Goal: Task Accomplishment & Management: Manage account settings

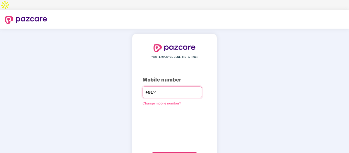
type input "**********"
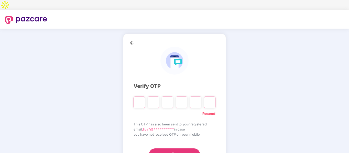
type input "*"
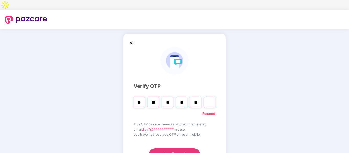
type input "*"
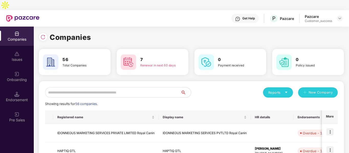
click at [86, 88] on input "text" at bounding box center [113, 93] width 136 height 10
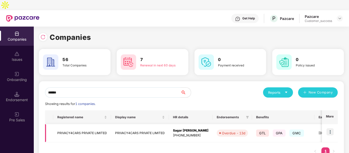
type input "******"
click at [332, 129] on img at bounding box center [330, 132] width 7 height 7
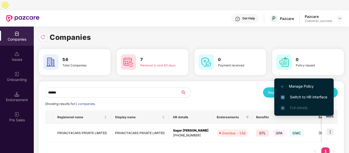
click at [297, 98] on span "Switch to HR interface" at bounding box center [304, 98] width 47 height 6
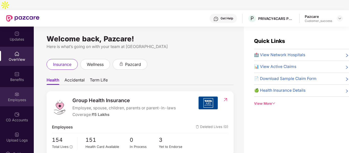
click at [16, 98] on div "Employees" at bounding box center [17, 100] width 34 height 5
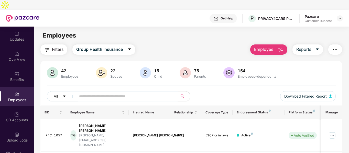
click at [84, 93] on input "text" at bounding box center [125, 97] width 92 height 8
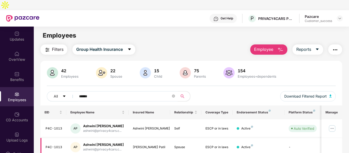
scroll to position [30, 0]
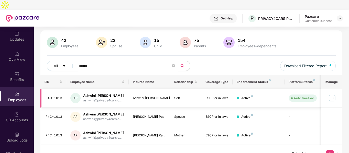
type input "******"
click at [335, 94] on img at bounding box center [332, 98] width 8 height 8
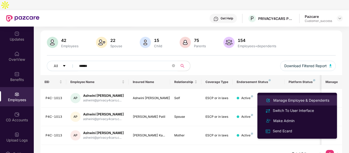
click at [282, 99] on div "Manage Employee & Dependents" at bounding box center [302, 101] width 58 height 6
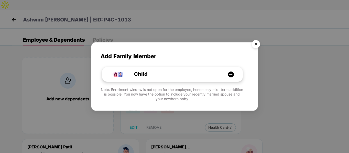
click at [155, 75] on div "Child" at bounding box center [175, 74] width 105 height 8
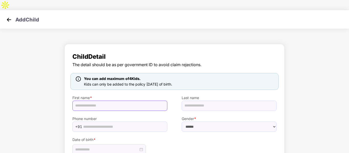
click at [122, 101] on input "text" at bounding box center [119, 106] width 95 height 10
click at [10, 16] on img at bounding box center [9, 20] width 8 height 8
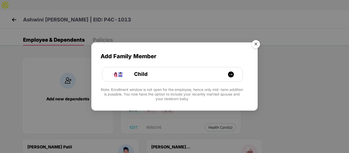
click at [256, 49] on img "Close" at bounding box center [256, 45] width 14 height 14
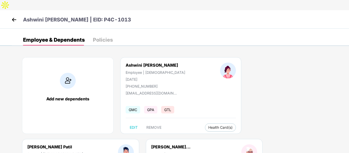
click at [70, 83] on div "Add new dependents" at bounding box center [68, 95] width 92 height 77
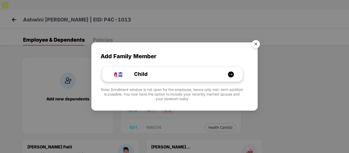
click at [155, 71] on div "Child" at bounding box center [175, 74] width 105 height 8
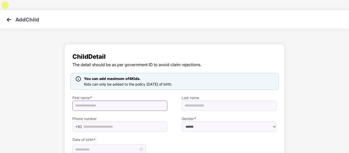
click at [114, 101] on input "text" at bounding box center [119, 106] width 95 height 10
type input "**********"
click at [165, 116] on label "Phone number" at bounding box center [119, 119] width 95 height 6
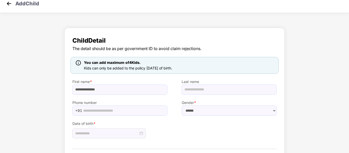
scroll to position [16, 0]
click at [181, 102] on div "Gender * ****** **** ******" at bounding box center [229, 105] width 109 height 21
click at [187, 106] on select "****** **** ******" at bounding box center [229, 111] width 95 height 10
select select "****"
click at [182, 106] on select "****** **** ******" at bounding box center [229, 111] width 95 height 10
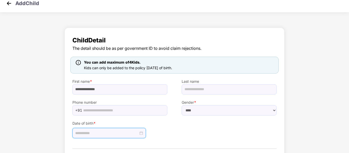
click at [92, 131] on input at bounding box center [106, 134] width 63 height 6
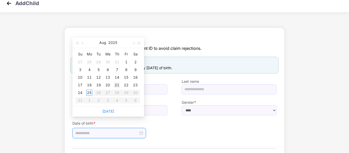
type input "**********"
click at [119, 86] on div "21" at bounding box center [117, 85] width 6 height 6
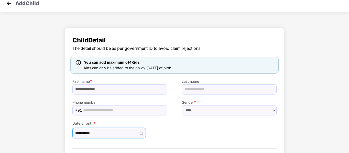
scroll to position [32, 0]
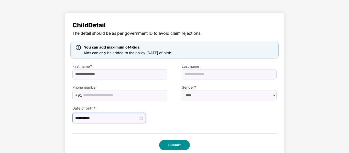
click at [166, 140] on button "Submit" at bounding box center [174, 145] width 31 height 10
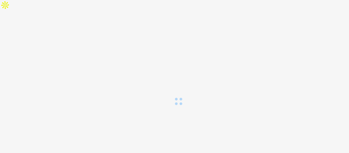
scroll to position [0, 0]
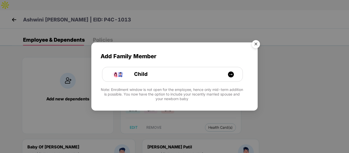
click at [258, 44] on img "Close" at bounding box center [256, 45] width 14 height 14
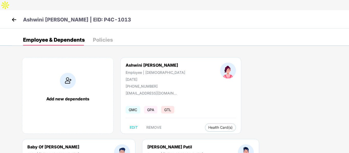
click at [12, 16] on img at bounding box center [14, 20] width 8 height 8
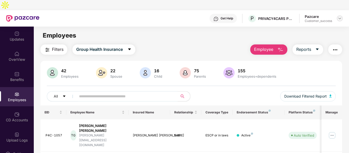
click at [341, 16] on img at bounding box center [340, 18] width 4 height 4
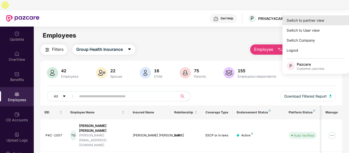
click at [305, 23] on div "Switch to partner view" at bounding box center [316, 20] width 67 height 10
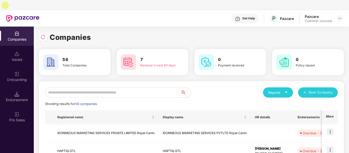
click at [122, 88] on input "text" at bounding box center [113, 93] width 136 height 10
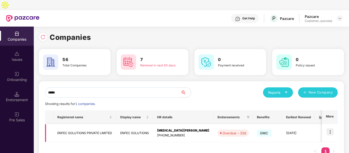
type input "*****"
click at [330, 129] on img at bounding box center [330, 132] width 7 height 7
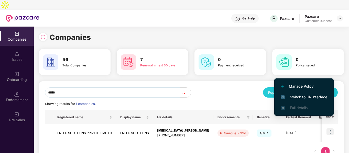
click at [288, 94] on li "Switch to HR interface" at bounding box center [304, 97] width 59 height 11
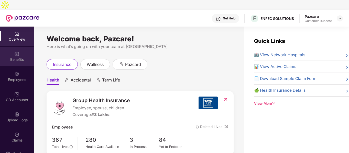
click at [14, 47] on div "Benefits" at bounding box center [17, 56] width 34 height 19
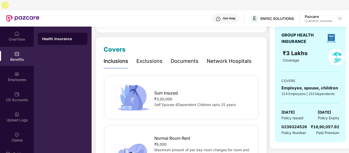
scroll to position [57, 0]
drag, startPoint x: 283, startPoint y: 117, endPoint x: 307, endPoint y: 115, distance: 24.4
click at [307, 124] on span "0239324526" at bounding box center [295, 126] width 26 height 5
copy span "0239324526"
click at [18, 77] on div "Employees" at bounding box center [17, 79] width 34 height 5
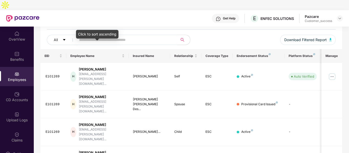
click at [115, 30] on div "Click to sort ascending" at bounding box center [97, 34] width 43 height 9
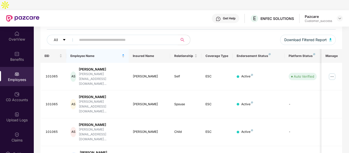
click at [142, 36] on input "text" at bounding box center [125, 40] width 92 height 8
type input "*"
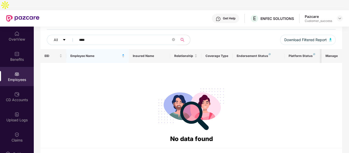
scroll to position [0, 0]
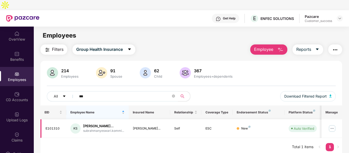
type input "***"
click at [330, 125] on img at bounding box center [332, 129] width 8 height 8
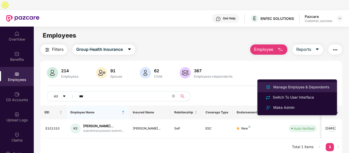
click at [290, 89] on div "Manage Employee & Dependents" at bounding box center [302, 88] width 58 height 6
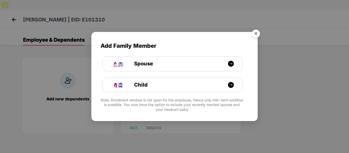
click at [260, 35] on img "Close" at bounding box center [256, 34] width 14 height 14
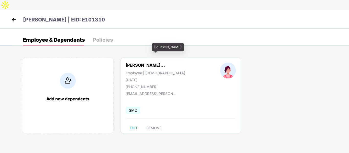
click at [159, 47] on div "[PERSON_NAME]" at bounding box center [168, 47] width 32 height 8
copy div "[PERSON_NAME]"
click at [13, 16] on img at bounding box center [14, 20] width 8 height 8
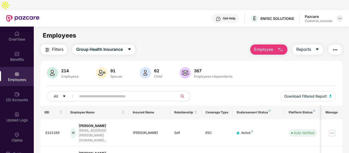
click at [338, 16] on img at bounding box center [340, 18] width 4 height 4
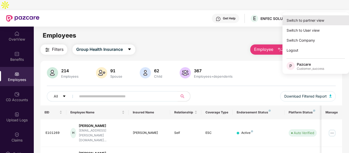
click at [315, 20] on div "Switch to partner view" at bounding box center [316, 20] width 67 height 10
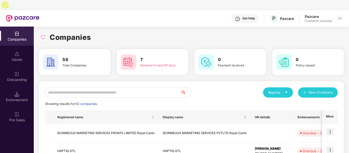
click at [113, 88] on input "text" at bounding box center [113, 93] width 136 height 10
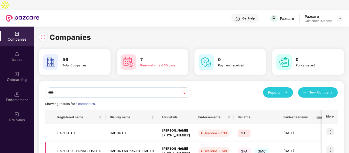
type input "****"
click at [81, 143] on td "HAPTIQ LAB PRIVATE LIMITED" at bounding box center [79, 152] width 53 height 18
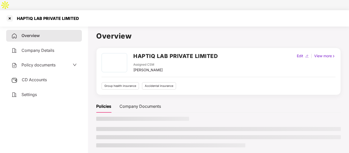
click at [42, 63] on span "Policy documents" at bounding box center [39, 65] width 34 height 5
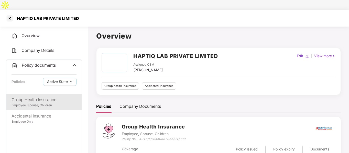
click at [36, 103] on div "Employee, Spouse, Children" at bounding box center [44, 105] width 65 height 5
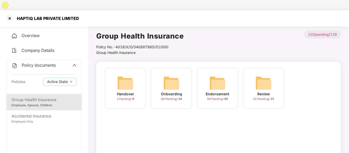
click at [168, 77] on img at bounding box center [171, 83] width 16 height 16
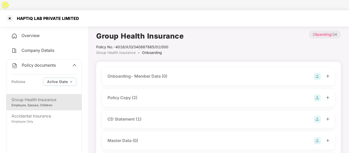
click at [130, 95] on div "Policy Copy (2)" at bounding box center [123, 98] width 30 height 6
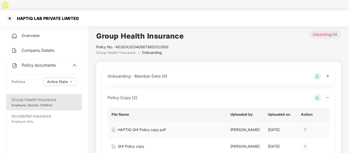
click at [127, 127] on div "HAPTIQ GHI Policy copy.pdf" at bounding box center [142, 130] width 48 height 6
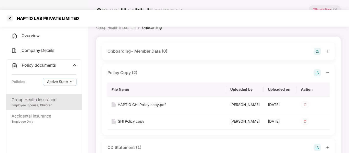
scroll to position [26, 0]
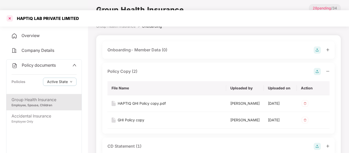
click at [10, 14] on div at bounding box center [10, 18] width 8 height 8
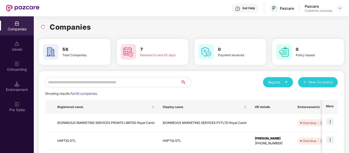
scroll to position [0, 0]
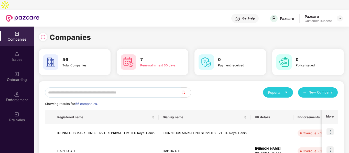
click at [89, 88] on input "text" at bounding box center [113, 93] width 136 height 10
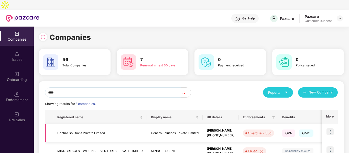
type input "****"
click at [90, 124] on td "Centiro Solutions Private Limited" at bounding box center [100, 133] width 94 height 18
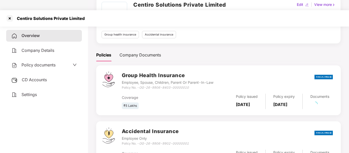
scroll to position [53, 0]
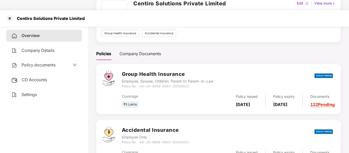
click at [129, 84] on div "Policy No. - OG-26-9906-8403-00000010" at bounding box center [168, 86] width 92 height 5
copy div "Policy No. - OG-26-9906-8403-00000010"
click at [9, 14] on div at bounding box center [10, 18] width 8 height 8
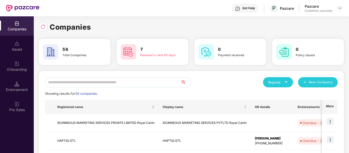
scroll to position [0, 0]
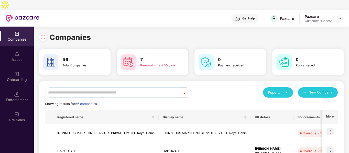
click at [70, 88] on input "text" at bounding box center [113, 93] width 136 height 10
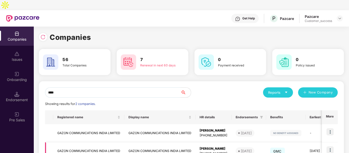
scroll to position [26, 0]
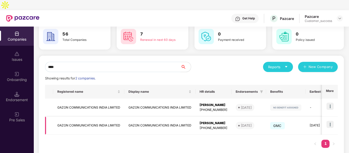
type input "****"
click at [331, 121] on img at bounding box center [330, 124] width 7 height 7
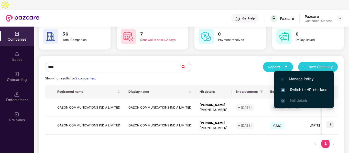
click at [301, 86] on li "Switch to HR interface" at bounding box center [304, 90] width 59 height 11
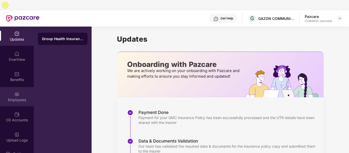
click at [16, 92] on img at bounding box center [16, 94] width 5 height 5
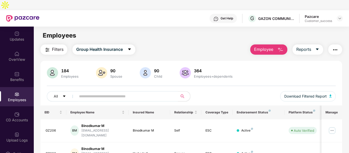
click at [97, 91] on span at bounding box center [125, 96] width 105 height 10
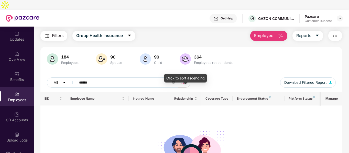
scroll to position [15, 0]
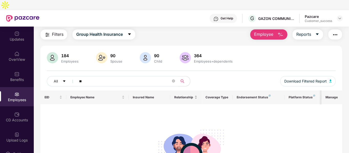
type input "*"
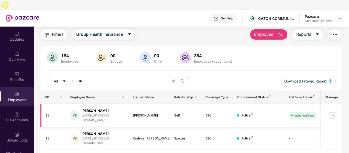
click at [109, 113] on div "[EMAIL_ADDRESS][DOMAIN_NAME]" at bounding box center [102, 118] width 43 height 10
copy div "[EMAIL_ADDRESS][DOMAIN_NAME]"
click at [94, 78] on input "**" at bounding box center [125, 82] width 92 height 8
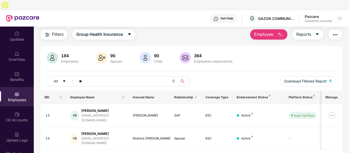
type input "*"
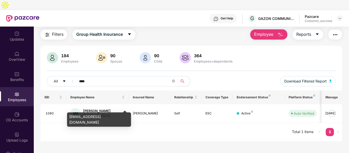
type input "****"
click at [102, 116] on div "[EMAIL_ADDRESS][DOMAIN_NAME]" at bounding box center [99, 120] width 64 height 14
copy div "[EMAIL_ADDRESS][DOMAIN_NAME]"
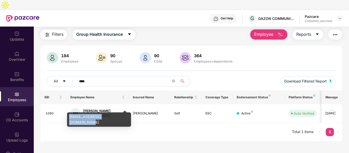
copy div "[EMAIL_ADDRESS][DOMAIN_NAME]"
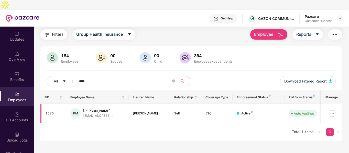
click at [336, 110] on img at bounding box center [332, 114] width 8 height 8
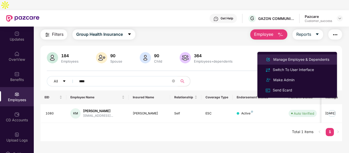
click at [297, 58] on div "Manage Employee & Dependents" at bounding box center [302, 60] width 58 height 6
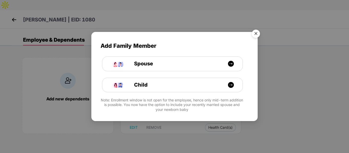
click at [253, 34] on img "Close" at bounding box center [256, 34] width 14 height 14
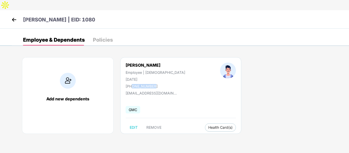
drag, startPoint x: 132, startPoint y: 76, endPoint x: 163, endPoint y: 76, distance: 31.0
click at [163, 84] on div "[PHONE_NUMBER]" at bounding box center [156, 86] width 60 height 4
copy div "7667647685"
click at [11, 16] on img at bounding box center [14, 20] width 8 height 8
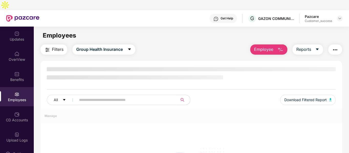
click at [100, 96] on input "text" at bounding box center [125, 100] width 92 height 8
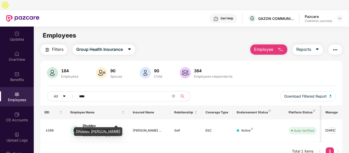
type input "****"
click at [93, 131] on div "Dhuldev [PERSON_NAME]" at bounding box center [98, 132] width 48 height 9
copy div "Dhuldev [PERSON_NAME]"
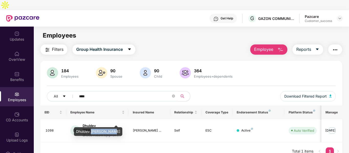
click at [88, 133] on div "Dhuldev [PERSON_NAME]" at bounding box center [98, 132] width 48 height 9
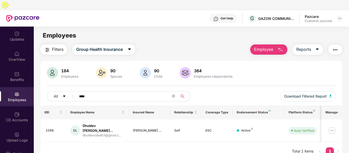
click at [111, 149] on div "EID Employee Name Insured Name Relationship Coverage Type Endorsement Status Pl…" at bounding box center [191, 133] width 302 height 55
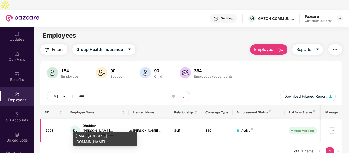
click at [100, 133] on div "dhuldevlubal83@gmail.c..." at bounding box center [104, 135] width 42 height 5
click at [96, 135] on div "[EMAIL_ADDRESS][DOMAIN_NAME]" at bounding box center [105, 139] width 64 height 14
copy div "[EMAIL_ADDRESS][DOMAIN_NAME]"
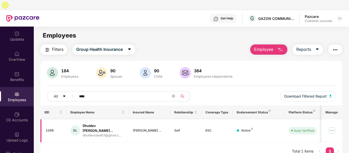
click at [333, 127] on img at bounding box center [332, 131] width 8 height 8
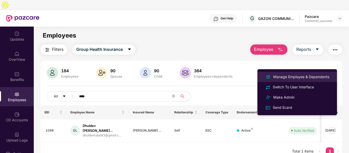
click at [291, 78] on div "Manage Employee & Dependents" at bounding box center [302, 77] width 58 height 6
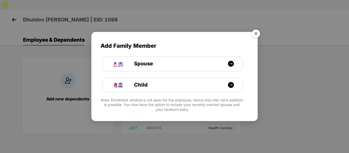
click at [259, 36] on img "Close" at bounding box center [256, 34] width 14 height 14
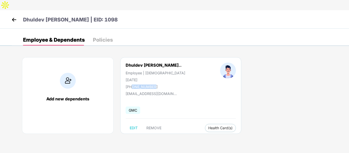
drag, startPoint x: 132, startPoint y: 77, endPoint x: 168, endPoint y: 78, distance: 36.6
click at [168, 85] on div "[PHONE_NUMBER]" at bounding box center [156, 87] width 60 height 4
copy div "9527608858"
click at [12, 16] on img at bounding box center [14, 20] width 8 height 8
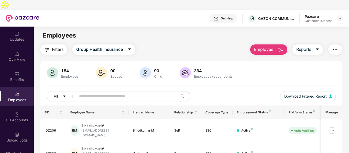
click at [127, 93] on input "text" at bounding box center [125, 97] width 92 height 8
paste input "****"
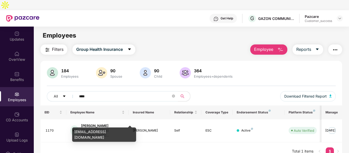
type input "****"
click at [95, 133] on div "[EMAIL_ADDRESS][DOMAIN_NAME]" at bounding box center [104, 135] width 64 height 14
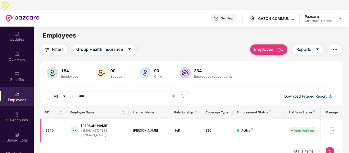
click at [330, 127] on img at bounding box center [332, 131] width 8 height 8
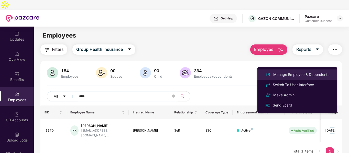
click at [283, 74] on div "Manage Employee & Dependents" at bounding box center [302, 75] width 58 height 6
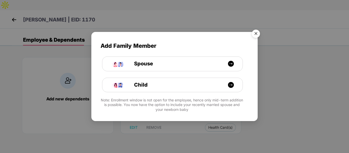
click at [259, 33] on img "Close" at bounding box center [256, 34] width 14 height 14
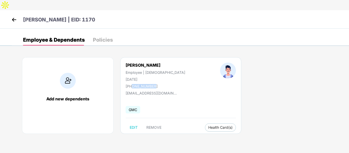
drag, startPoint x: 131, startPoint y: 75, endPoint x: 165, endPoint y: 76, distance: 34.1
click at [165, 76] on div "[PERSON_NAME] Employee | [DEMOGRAPHIC_DATA] [DATE] [PHONE_NUMBER]" at bounding box center [155, 76] width 95 height 26
drag, startPoint x: 86, startPoint y: 9, endPoint x: 103, endPoint y: 8, distance: 17.5
click at [103, 10] on div "[PERSON_NAME] | EID: 1170" at bounding box center [174, 19] width 349 height 18
click at [12, 16] on img at bounding box center [14, 20] width 8 height 8
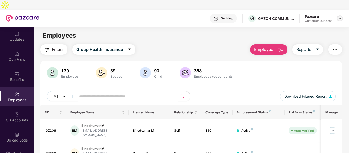
click at [340, 16] on img at bounding box center [340, 18] width 4 height 4
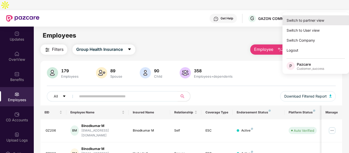
click at [311, 19] on div "Switch to partner view" at bounding box center [316, 20] width 67 height 10
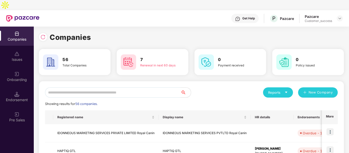
click at [97, 88] on input "text" at bounding box center [113, 93] width 136 height 10
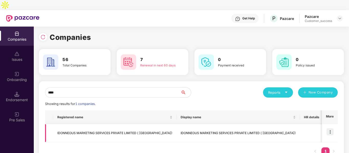
type input "****"
click at [332, 129] on img at bounding box center [330, 132] width 7 height 7
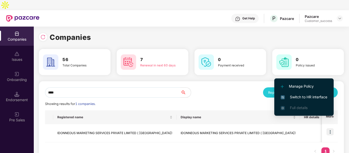
click at [292, 98] on span "Switch to HR interface" at bounding box center [304, 98] width 47 height 6
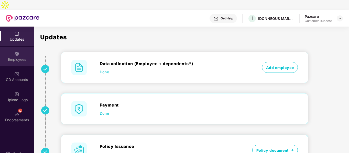
click at [17, 53] on div "Employees" at bounding box center [17, 56] width 34 height 19
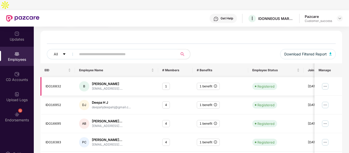
scroll to position [0, 0]
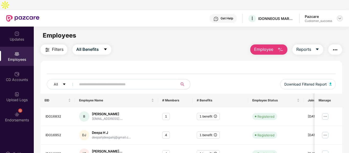
click at [339, 16] on img at bounding box center [340, 18] width 4 height 4
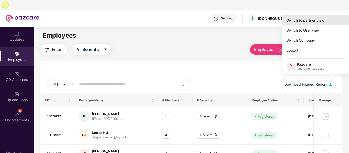
click at [314, 18] on div "Switch to partner view" at bounding box center [316, 20] width 67 height 10
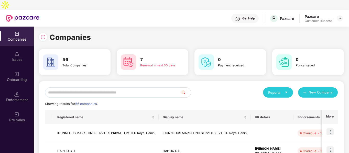
click at [15, 77] on div "Onboarding" at bounding box center [17, 79] width 34 height 5
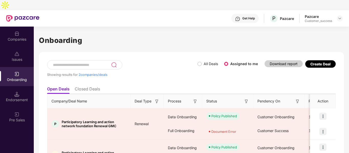
scroll to position [26, 0]
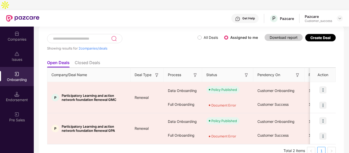
click at [17, 31] on img at bounding box center [16, 33] width 5 height 5
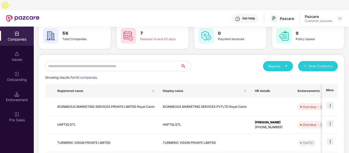
scroll to position [0, 0]
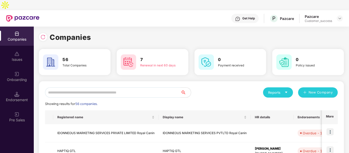
click at [103, 88] on input "text" at bounding box center [113, 93] width 136 height 10
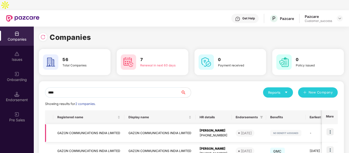
scroll to position [26, 0]
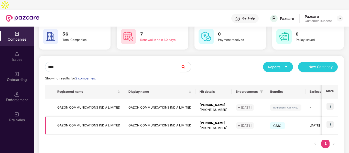
type input "****"
click at [332, 121] on img at bounding box center [330, 124] width 7 height 7
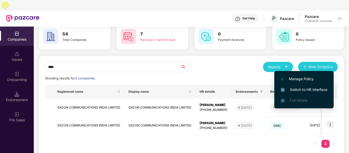
click at [294, 89] on span "Switch to HR interface" at bounding box center [304, 90] width 47 height 6
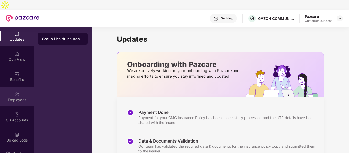
click at [9, 98] on div "Employees" at bounding box center [17, 100] width 34 height 5
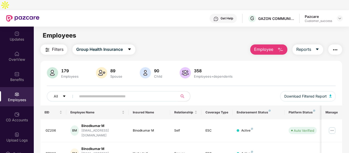
click at [99, 93] on input "text" at bounding box center [125, 97] width 92 height 8
paste input "**********"
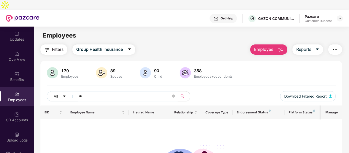
type input "*"
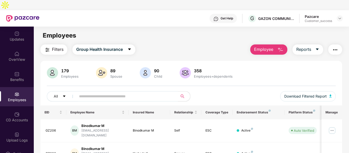
click at [279, 47] on img "button" at bounding box center [281, 50] width 6 height 6
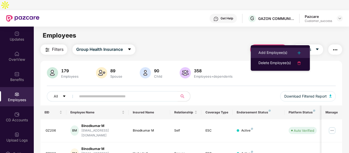
click at [271, 54] on div "Add Employee(s)" at bounding box center [273, 53] width 29 height 6
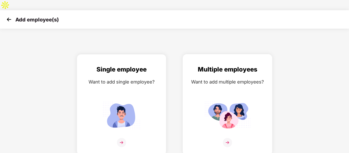
click at [217, 78] on div "Want to add multiple employees?" at bounding box center [227, 81] width 79 height 7
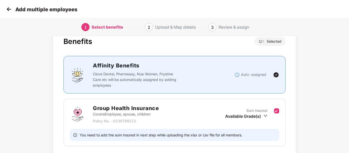
scroll to position [53, 0]
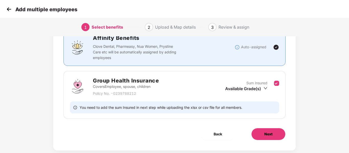
click at [271, 132] on span "Next" at bounding box center [269, 135] width 8 height 6
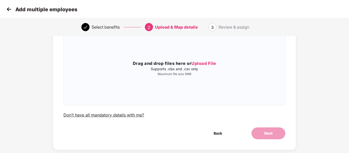
scroll to position [0, 0]
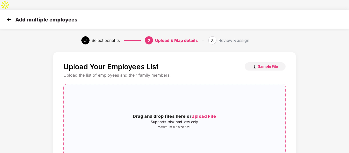
click at [181, 120] on p "Supports .xlsx and .csv only" at bounding box center [175, 122] width 222 height 4
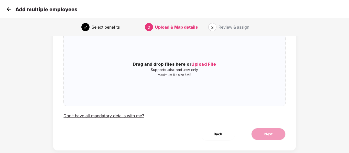
click at [9, 11] on img at bounding box center [9, 9] width 8 height 8
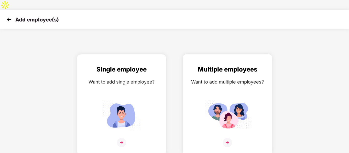
click at [230, 100] on img at bounding box center [228, 116] width 46 height 32
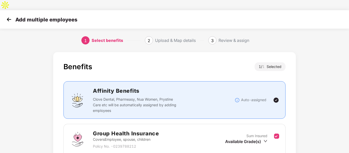
scroll to position [53, 0]
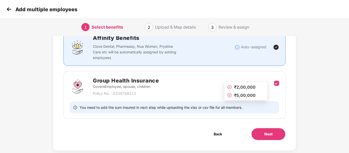
click at [264, 86] on div "Available Grade(s)" at bounding box center [246, 89] width 42 height 6
click at [231, 94] on icon "check-circle" at bounding box center [230, 96] width 4 height 4
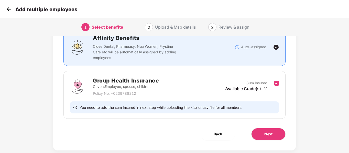
click at [266, 87] on icon "down" at bounding box center [266, 89] width 4 height 4
click at [276, 128] on button "Next" at bounding box center [269, 134] width 34 height 12
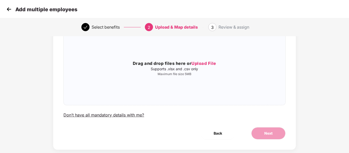
scroll to position [0, 0]
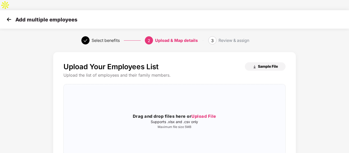
click at [262, 64] on span "Sample File" at bounding box center [268, 66] width 20 height 5
click at [194, 102] on div "Drag and drop files here or Upload File Supports .xlsx and .csv only Maximum fi…" at bounding box center [175, 122] width 222 height 66
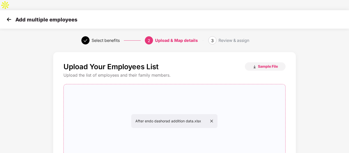
scroll to position [52, 0]
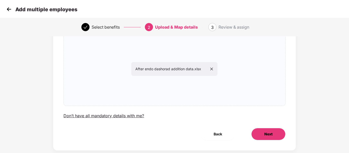
click at [263, 128] on button "Next" at bounding box center [269, 134] width 34 height 12
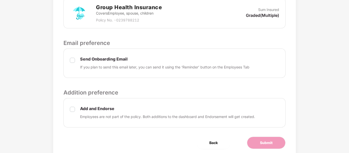
scroll to position [188, 0]
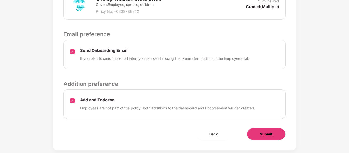
click at [260, 132] on span "Submit" at bounding box center [266, 135] width 13 height 6
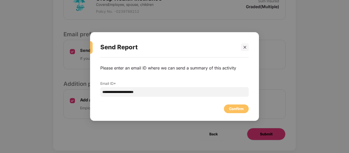
scroll to position [0, 0]
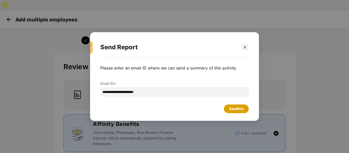
click at [227, 110] on div "Confirm" at bounding box center [236, 109] width 25 height 9
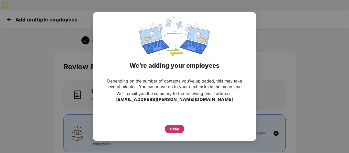
click at [174, 129] on div "Okay" at bounding box center [174, 130] width 9 height 6
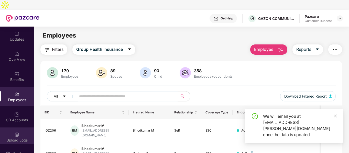
click at [21, 128] on div "Upload Logs" at bounding box center [17, 137] width 34 height 19
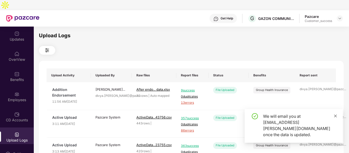
click at [337, 118] on icon "close" at bounding box center [336, 116] width 3 height 3
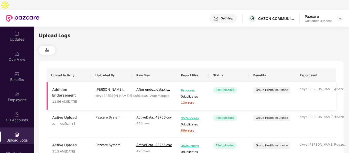
click at [190, 101] on span "13 errors" at bounding box center [192, 103] width 23 height 5
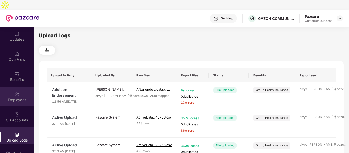
click at [13, 87] on div "Employees" at bounding box center [17, 96] width 34 height 19
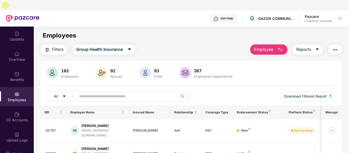
click at [119, 93] on input "text" at bounding box center [125, 97] width 92 height 8
paste input "**********"
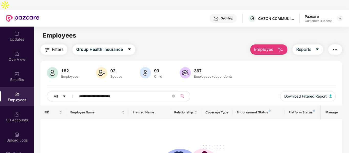
type input "**********"
paste input "**********"
type input "*"
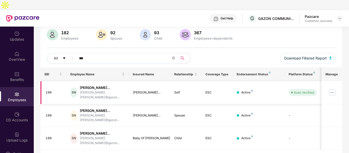
scroll to position [43, 0]
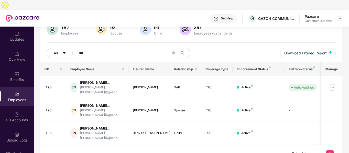
type input "***"
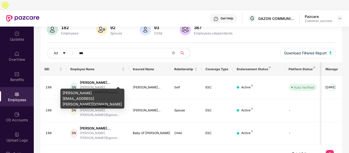
click at [96, 92] on div "[PERSON_NAME][EMAIL_ADDRESS][PERSON_NAME][DOMAIN_NAME]" at bounding box center [92, 99] width 64 height 20
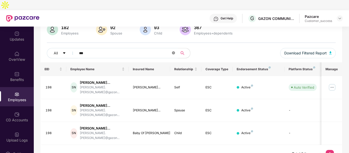
click at [175, 51] on icon "close-circle" at bounding box center [173, 52] width 3 height 3
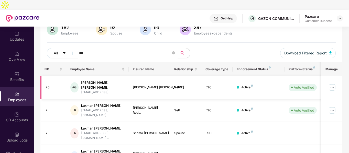
scroll to position [30, 0]
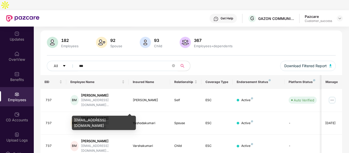
type input "***"
click at [100, 120] on div "[EMAIL_ADDRESS][DOMAIN_NAME]" at bounding box center [104, 123] width 64 height 14
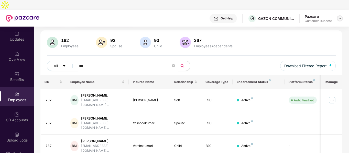
click at [340, 16] on img at bounding box center [340, 18] width 4 height 4
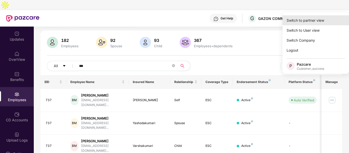
click at [311, 23] on div "Switch to partner view" at bounding box center [316, 20] width 67 height 10
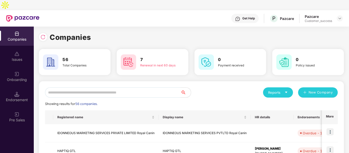
click at [133, 88] on input "text" at bounding box center [113, 93] width 136 height 10
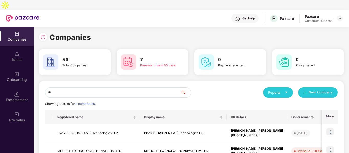
type input "*"
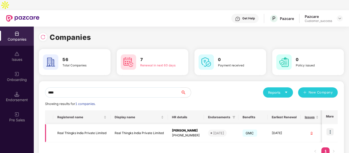
type input "****"
click at [69, 124] on td "Real Thingks India Private Limited" at bounding box center [81, 133] width 57 height 18
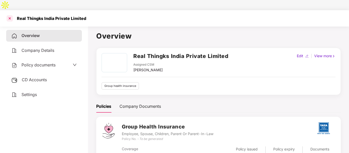
click at [8, 14] on div at bounding box center [10, 18] width 8 height 8
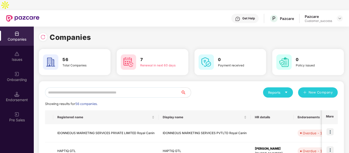
click at [70, 88] on input "text" at bounding box center [113, 93] width 136 height 10
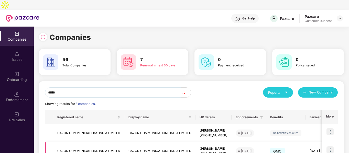
scroll to position [26, 0]
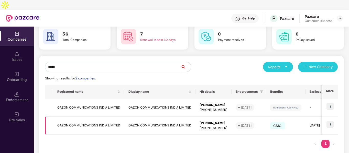
type input "*****"
click at [332, 121] on img at bounding box center [330, 124] width 7 height 7
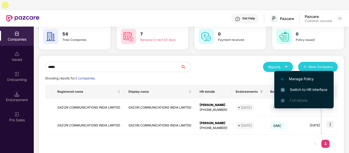
click at [293, 86] on li "Switch to HR interface" at bounding box center [304, 90] width 59 height 11
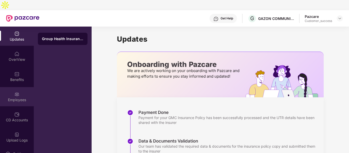
click at [11, 98] on div "Employees" at bounding box center [17, 100] width 34 height 5
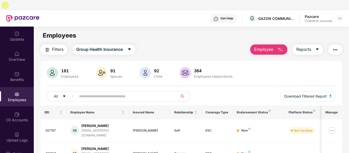
click at [20, 98] on div "Employees" at bounding box center [17, 100] width 34 height 5
click at [276, 45] on button "Employee" at bounding box center [269, 50] width 37 height 10
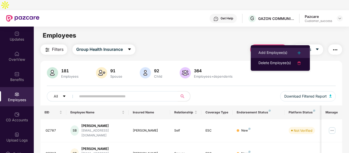
click at [264, 48] on li "Add Employee(s)" at bounding box center [280, 53] width 59 height 10
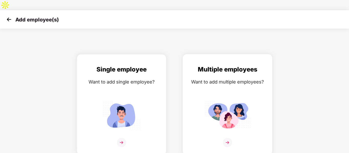
click at [211, 85] on div "Multiple employees Want to add multiple employees?" at bounding box center [227, 109] width 79 height 89
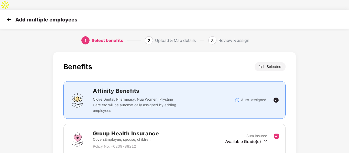
scroll to position [53, 0]
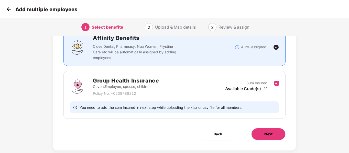
click at [270, 132] on span "Next" at bounding box center [269, 135] width 8 height 6
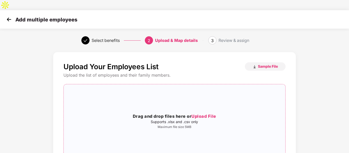
click at [155, 120] on p "Supports .xlsx and .csv only" at bounding box center [175, 122] width 222 height 4
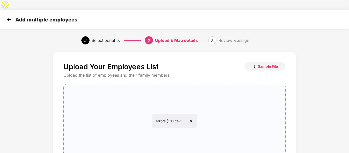
scroll to position [52, 0]
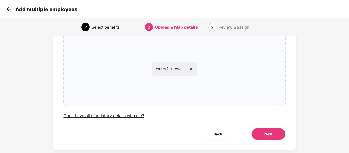
click at [275, 133] on div "Upload Your Employees List Sample File Upload the list of employees and their f…" at bounding box center [174, 75] width 243 height 151
click at [266, 132] on span "Next" at bounding box center [269, 135] width 8 height 6
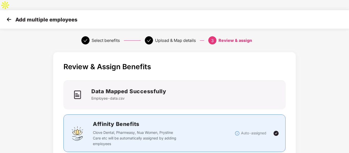
scroll to position [188, 0]
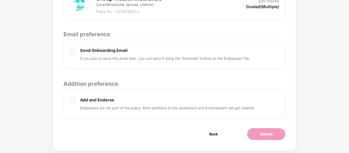
click at [68, 91] on div "Add and Endorse Employees are not part of the policy. Both additions to the das…" at bounding box center [175, 104] width 222 height 29
click at [255, 128] on button "Submit" at bounding box center [266, 134] width 39 height 12
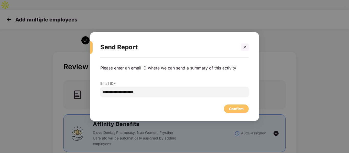
click at [223, 106] on div "Confirm" at bounding box center [174, 107] width 149 height 11
click at [233, 111] on div "Confirm" at bounding box center [236, 109] width 15 height 6
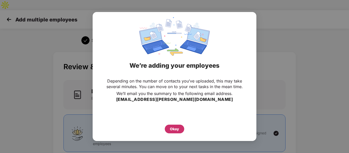
click at [176, 131] on div "Okay" at bounding box center [174, 130] width 9 height 6
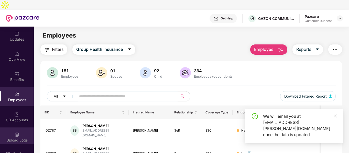
click at [15, 132] on img at bounding box center [16, 134] width 5 height 5
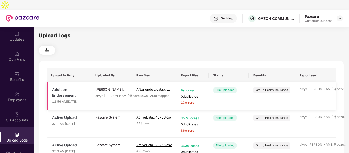
click at [166, 94] on td "After endo... data.xlsx 22 rows | Auto mapped" at bounding box center [154, 96] width 45 height 28
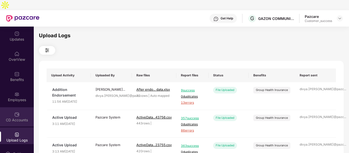
click at [16, 108] on div "CD Accounts" at bounding box center [17, 117] width 34 height 19
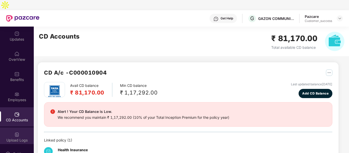
click at [15, 128] on div "Upload Logs" at bounding box center [17, 137] width 34 height 19
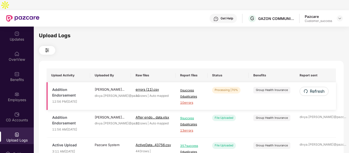
click at [188, 101] on span "10 errors" at bounding box center [191, 103] width 23 height 5
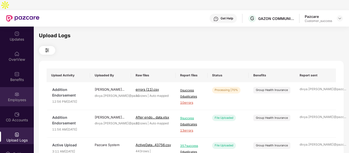
click at [16, 92] on img at bounding box center [16, 94] width 5 height 5
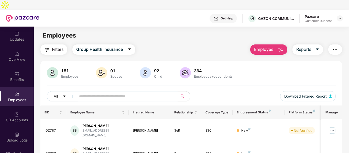
click at [280, 47] on img "button" at bounding box center [281, 50] width 6 height 6
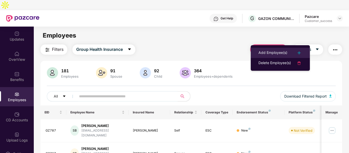
click at [269, 55] on div "Add Employee(s)" at bounding box center [273, 53] width 29 height 6
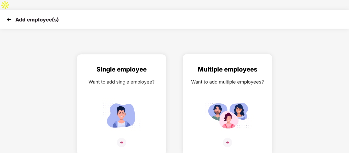
click at [234, 87] on div "Multiple employees Want to add multiple employees?" at bounding box center [227, 109] width 79 height 89
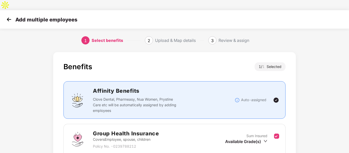
scroll to position [53, 0]
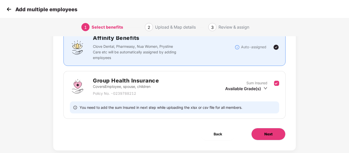
click at [274, 128] on button "Next" at bounding box center [269, 134] width 34 height 12
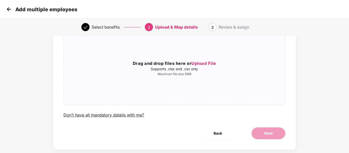
scroll to position [0, 0]
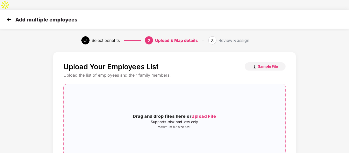
click at [195, 120] on p "Supports .xlsx and .csv only" at bounding box center [175, 122] width 222 height 4
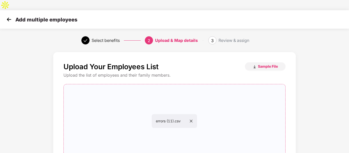
scroll to position [52, 0]
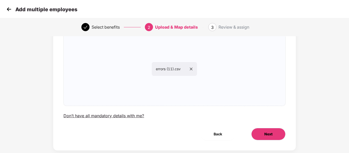
click at [269, 132] on span "Next" at bounding box center [269, 135] width 8 height 6
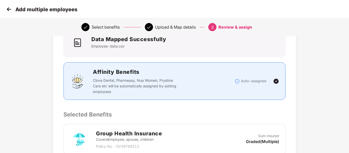
scroll to position [0, 0]
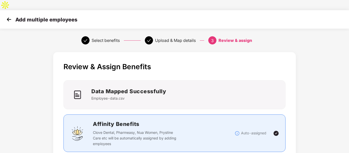
click at [210, 120] on div "Affinity Benefits Clove Dental, Pharmeasy, Nua Women, Prystine Care etc will be…" at bounding box center [164, 133] width 142 height 27
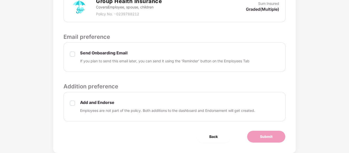
scroll to position [188, 0]
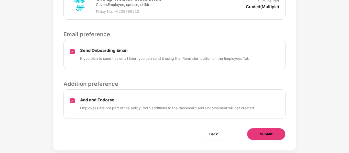
click at [256, 128] on button "Submit" at bounding box center [266, 134] width 39 height 12
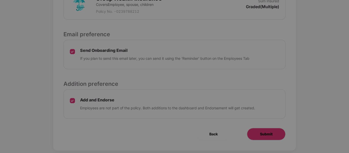
scroll to position [0, 0]
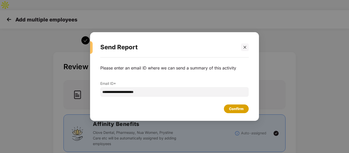
click at [231, 111] on div "Confirm" at bounding box center [236, 109] width 15 height 6
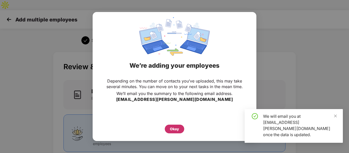
click at [182, 129] on div "Okay" at bounding box center [174, 129] width 19 height 9
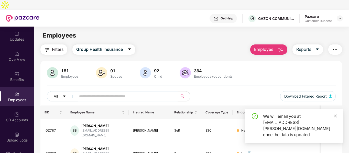
click at [335, 118] on icon "close" at bounding box center [336, 117] width 4 height 4
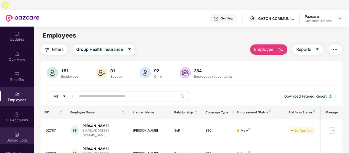
click at [14, 128] on div "Upload Logs" at bounding box center [17, 137] width 34 height 19
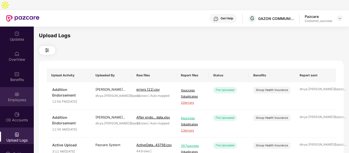
click at [16, 92] on img at bounding box center [16, 94] width 5 height 5
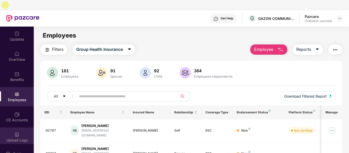
click at [11, 138] on div "Upload Logs" at bounding box center [17, 140] width 34 height 5
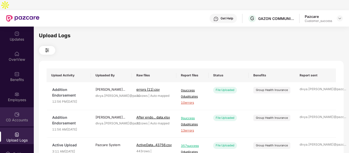
click at [21, 118] on div "CD Accounts" at bounding box center [17, 120] width 34 height 5
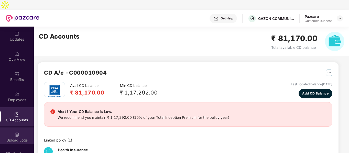
click at [15, 138] on div "Upload Logs" at bounding box center [17, 140] width 34 height 5
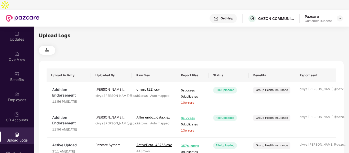
click at [17, 132] on img at bounding box center [16, 134] width 5 height 5
click at [17, 118] on div "CD Accounts" at bounding box center [17, 120] width 34 height 5
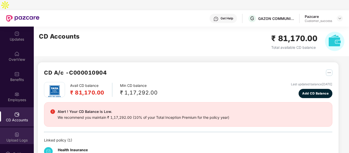
click at [17, 132] on img at bounding box center [16, 134] width 5 height 5
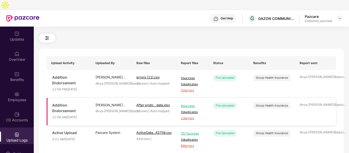
scroll to position [11, 0]
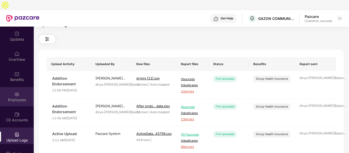
click at [13, 98] on div "Employees" at bounding box center [17, 100] width 34 height 5
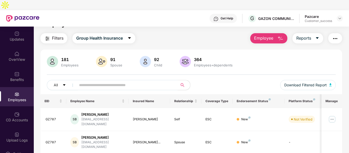
click at [271, 35] on span "Employee" at bounding box center [263, 38] width 19 height 6
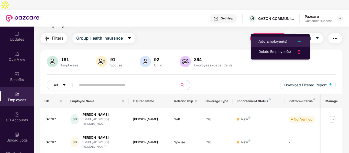
click at [260, 39] on div "Add Employee(s)" at bounding box center [273, 42] width 29 height 6
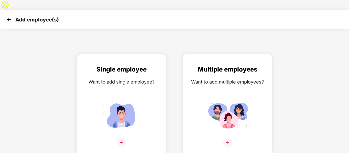
click at [208, 100] on img at bounding box center [228, 116] width 46 height 32
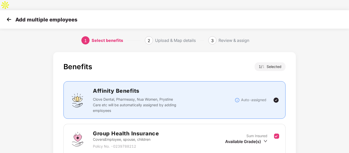
scroll to position [53, 0]
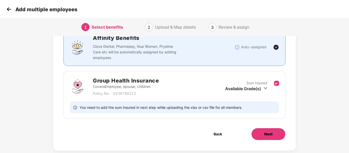
click at [263, 128] on button "Next" at bounding box center [269, 134] width 34 height 12
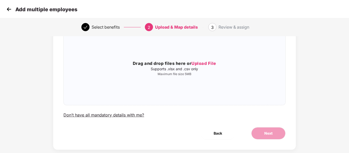
scroll to position [0, 0]
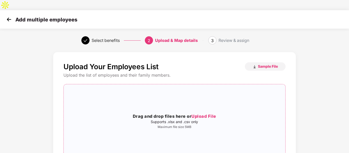
click at [203, 114] on span "Upload File" at bounding box center [204, 116] width 25 height 5
click at [152, 113] on h3 "Drag and drop files here or Upload File" at bounding box center [175, 116] width 222 height 7
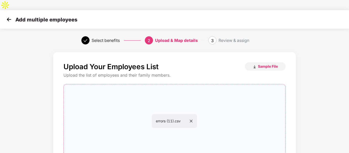
scroll to position [52, 0]
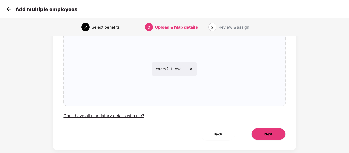
click at [259, 128] on button "Next" at bounding box center [269, 134] width 34 height 12
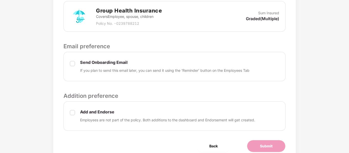
scroll to position [188, 0]
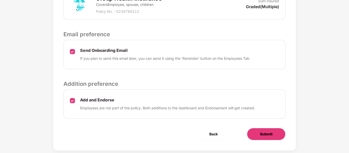
click at [251, 128] on button "Submit" at bounding box center [266, 134] width 39 height 12
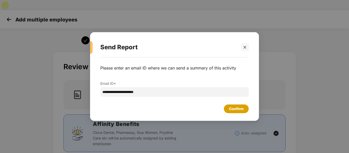
click at [229, 109] on div "Confirm" at bounding box center [236, 109] width 25 height 9
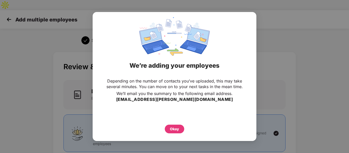
click at [178, 134] on div "Depending on the number of contacts you’ve uploaded, this may take several minu…" at bounding box center [175, 106] width 164 height 60
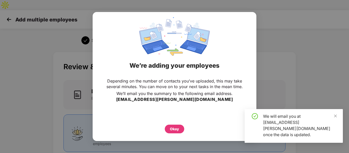
click at [179, 130] on div "Okay" at bounding box center [174, 130] width 9 height 6
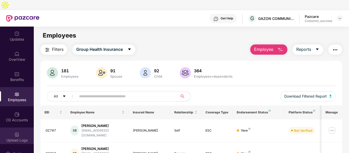
click at [9, 128] on div "Upload Logs" at bounding box center [17, 137] width 34 height 19
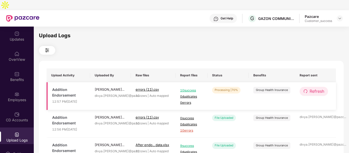
click at [318, 88] on span "Refresh" at bounding box center [317, 91] width 15 height 6
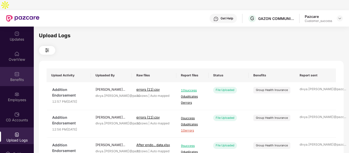
click at [15, 77] on div "Benefits" at bounding box center [17, 79] width 34 height 5
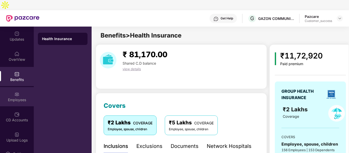
click at [17, 98] on div "Employees" at bounding box center [17, 100] width 34 height 5
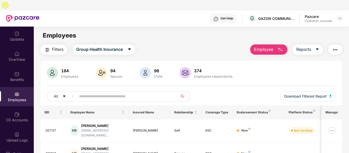
click at [115, 93] on input "text" at bounding box center [125, 97] width 92 height 8
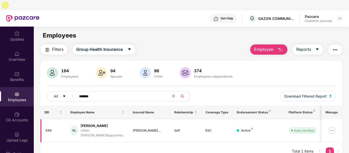
scroll to position [16, 0]
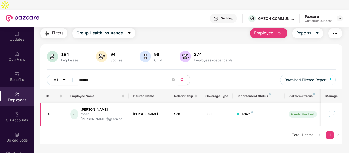
type input "*******"
click at [48, 112] on div "646" at bounding box center [54, 114] width 17 height 5
click at [333, 110] on img at bounding box center [332, 114] width 8 height 8
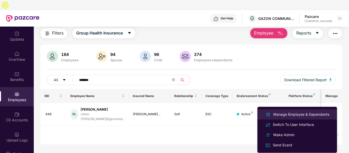
click at [278, 117] on div "Manage Employee & Dependents" at bounding box center [302, 115] width 58 height 6
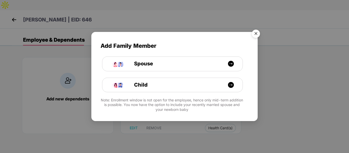
click at [255, 31] on img "Close" at bounding box center [256, 34] width 14 height 14
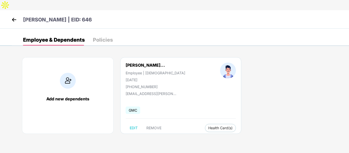
click at [11, 10] on div "Rohan Suryaji Limbore | EID: 646" at bounding box center [174, 19] width 349 height 18
click at [12, 16] on img at bounding box center [14, 20] width 8 height 8
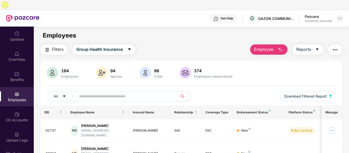
click at [339, 16] on img at bounding box center [340, 18] width 4 height 4
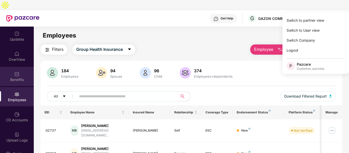
click at [18, 72] on img at bounding box center [16, 74] width 5 height 5
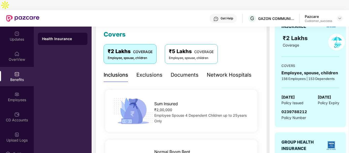
click at [184, 71] on div "Documents" at bounding box center [185, 75] width 28 height 8
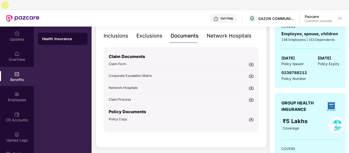
scroll to position [111, 0]
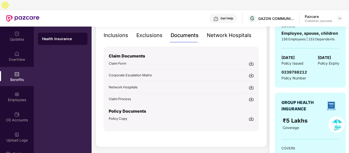
click at [250, 117] on img at bounding box center [251, 119] width 5 height 5
